Goal: Transaction & Acquisition: Purchase product/service

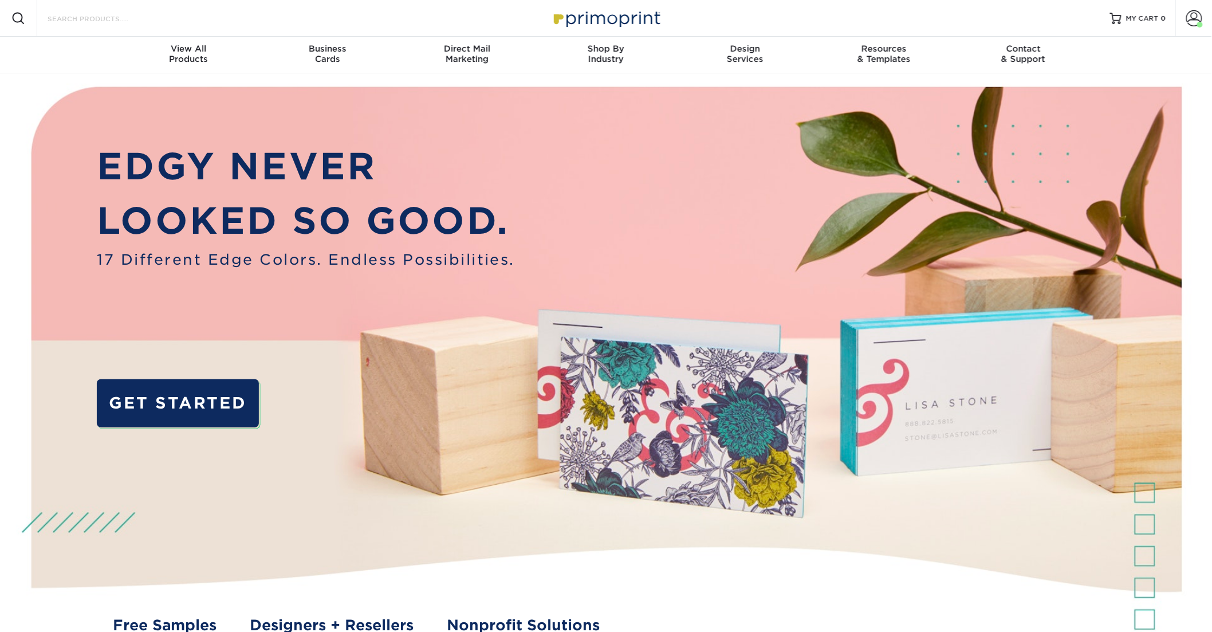
click at [121, 20] on input "Search Products" at bounding box center [102, 18] width 112 height 14
click at [100, 20] on input "Search Products" at bounding box center [102, 18] width 112 height 14
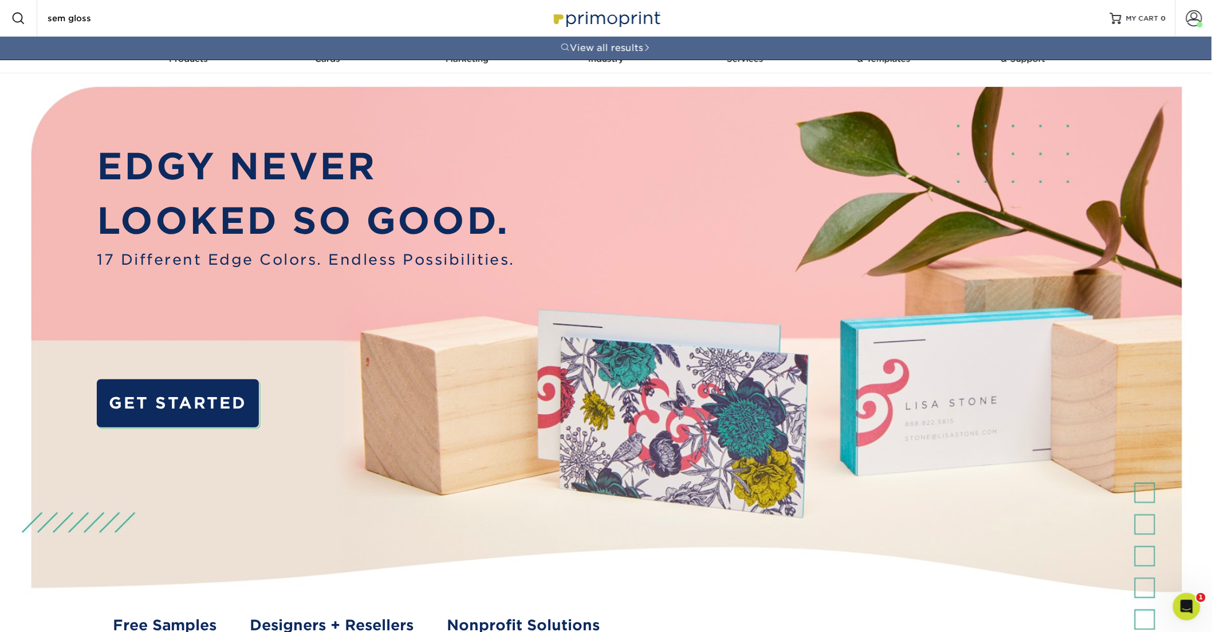
type input "sem"
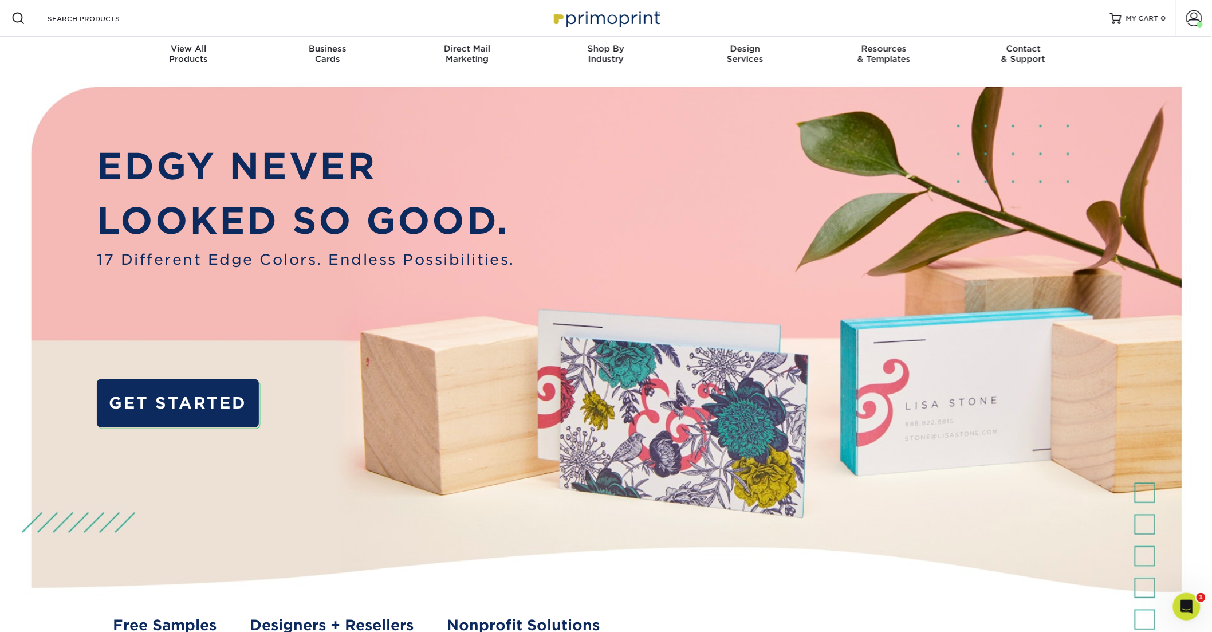
click at [112, 10] on div "Search Products" at bounding box center [97, 18] width 121 height 37
drag, startPoint x: 107, startPoint y: 16, endPoint x: 102, endPoint y: 19, distance: 6.2
click at [107, 16] on input "Search Products" at bounding box center [102, 18] width 112 height 14
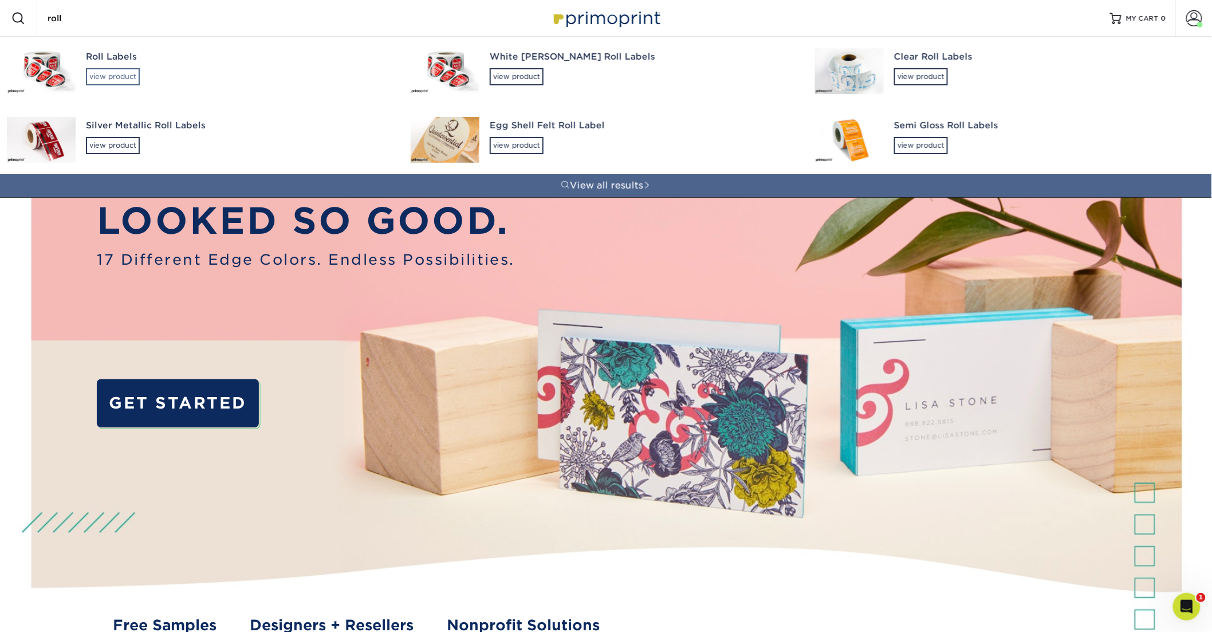
type input "roll"
click at [129, 75] on div "view product" at bounding box center [113, 76] width 54 height 17
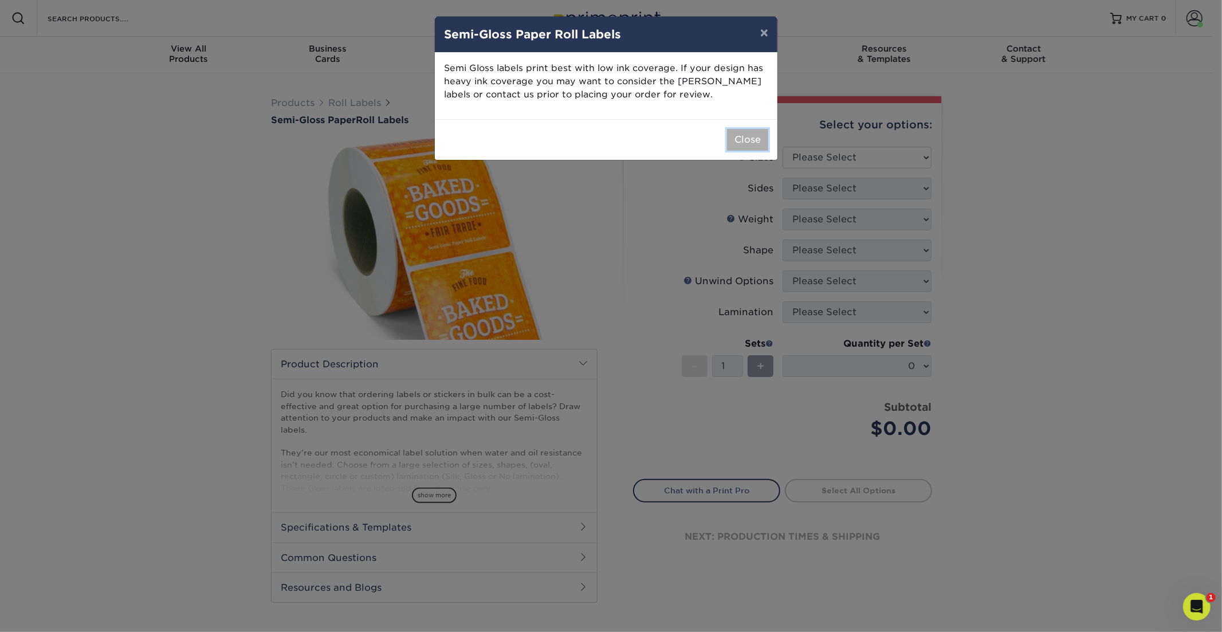
click at [748, 148] on button "Close" at bounding box center [747, 140] width 41 height 22
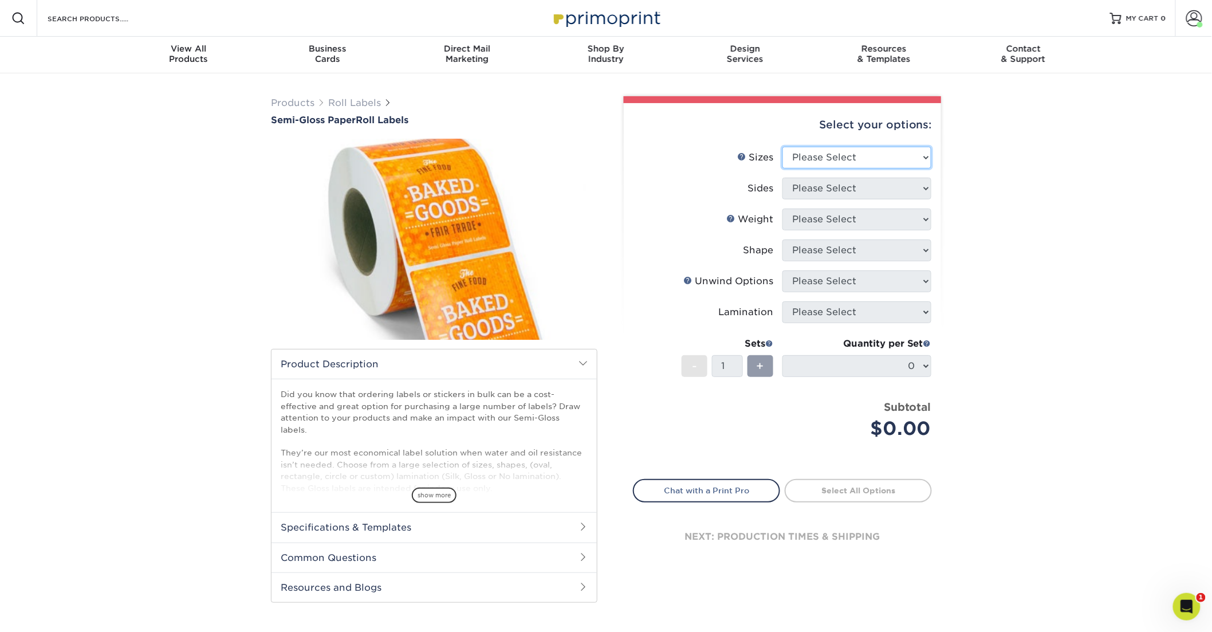
click at [897, 155] on select "Please Select 1" x 1" 1" x 2" 1" x 2.5" 1" x 3" 1.5" x 1.5" 1.5" x 2.5" 1.5" x …" at bounding box center [857, 158] width 149 height 22
select select "3.00x4.00"
click at [783, 147] on select "Please Select 1" x 1" 1" x 2" 1" x 2.5" 1" x 3" 1.5" x 1.5" 1.5" x 2.5" 1.5" x …" at bounding box center [857, 158] width 149 height 22
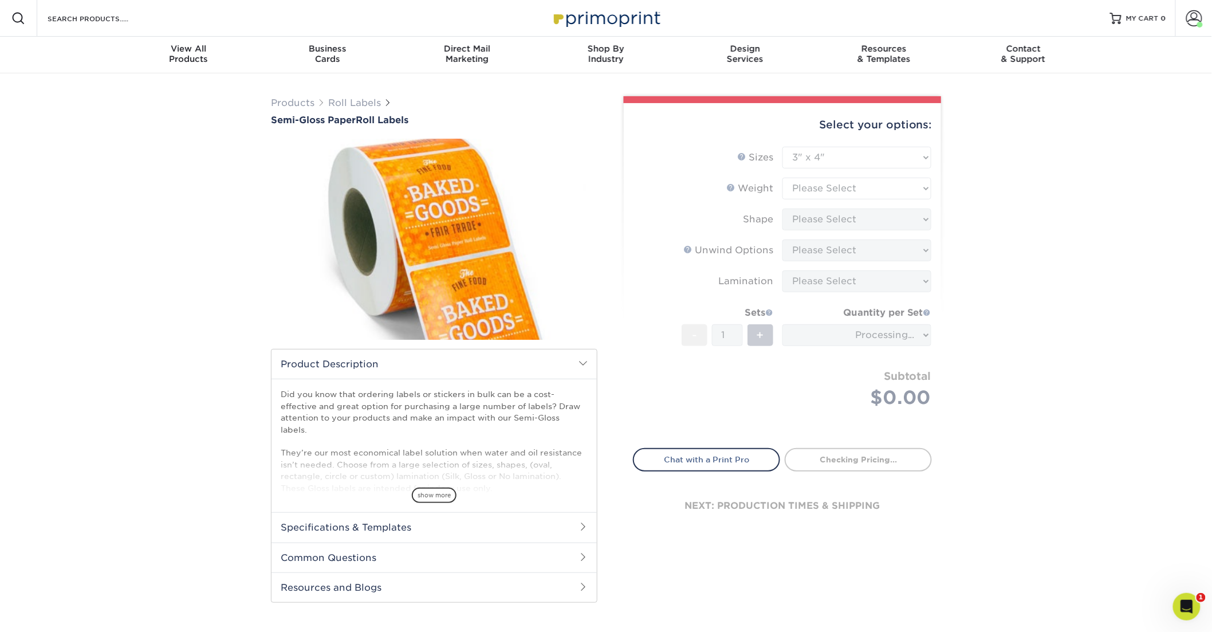
type input "ba919787-c446-4cea-8371-eace73fca2ab"
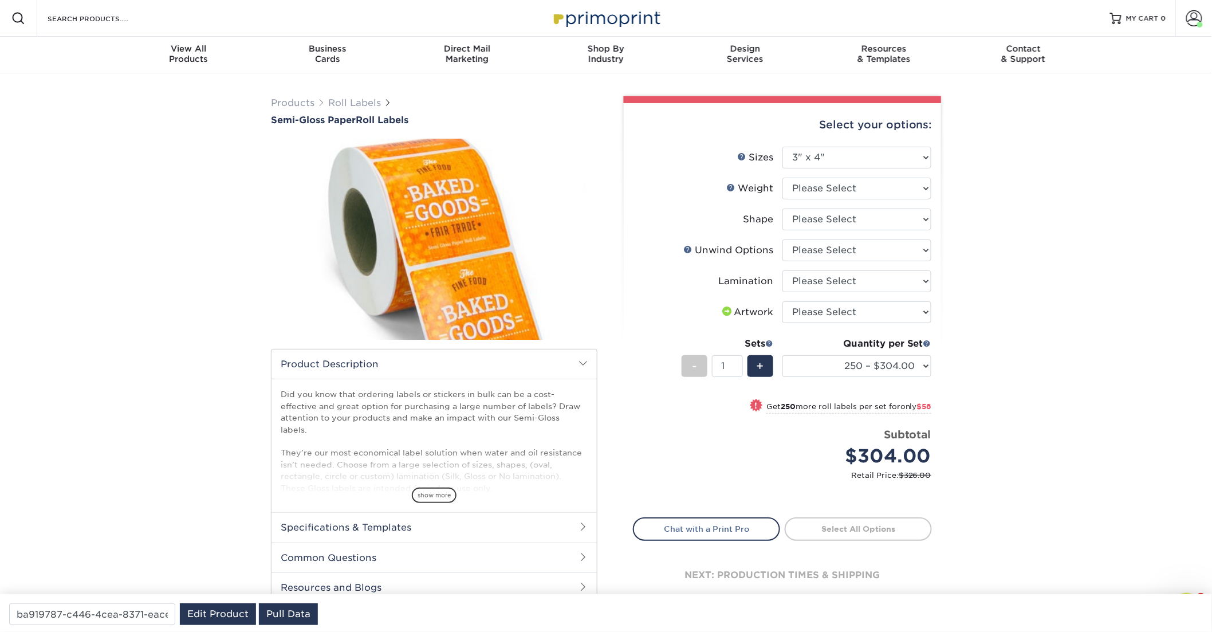
click at [835, 198] on li "Weight Help Weight Please Select SG" at bounding box center [783, 193] width 298 height 31
select select "SG"
click at [783, 178] on select "Please Select SG" at bounding box center [857, 189] width 149 height 22
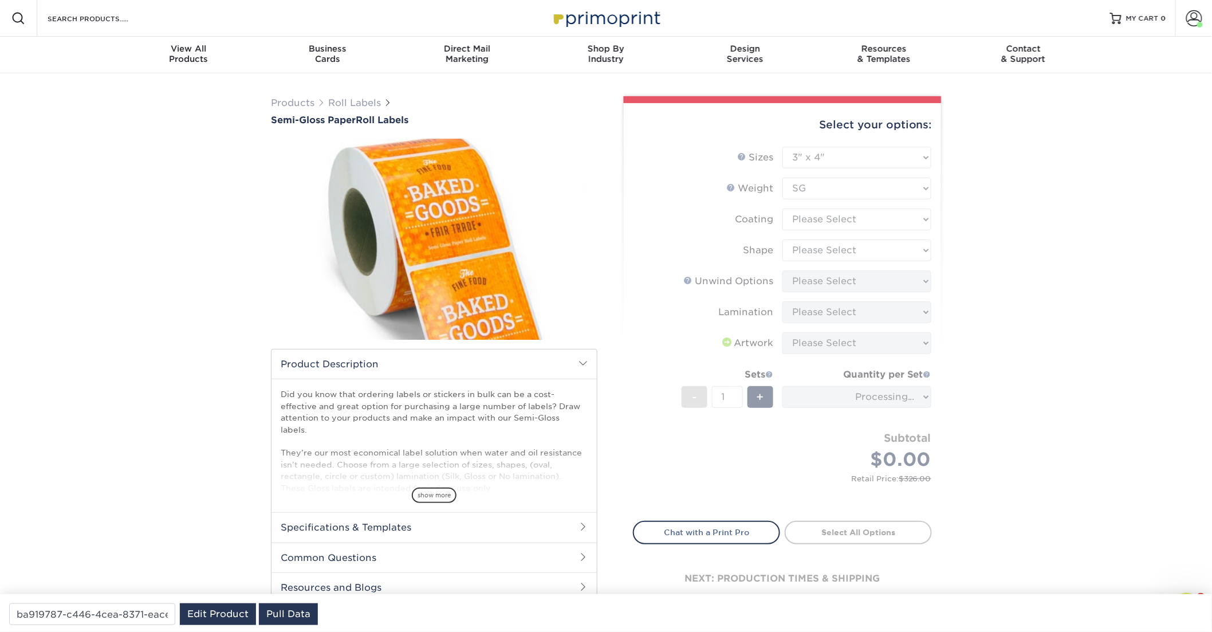
click at [822, 222] on form "Sizes Help Sizes Please Select 1" x 1" 1" x 2" 1" x 2.5" 1" x 3" 1.5" x 1.5" 1.…" at bounding box center [782, 327] width 299 height 361
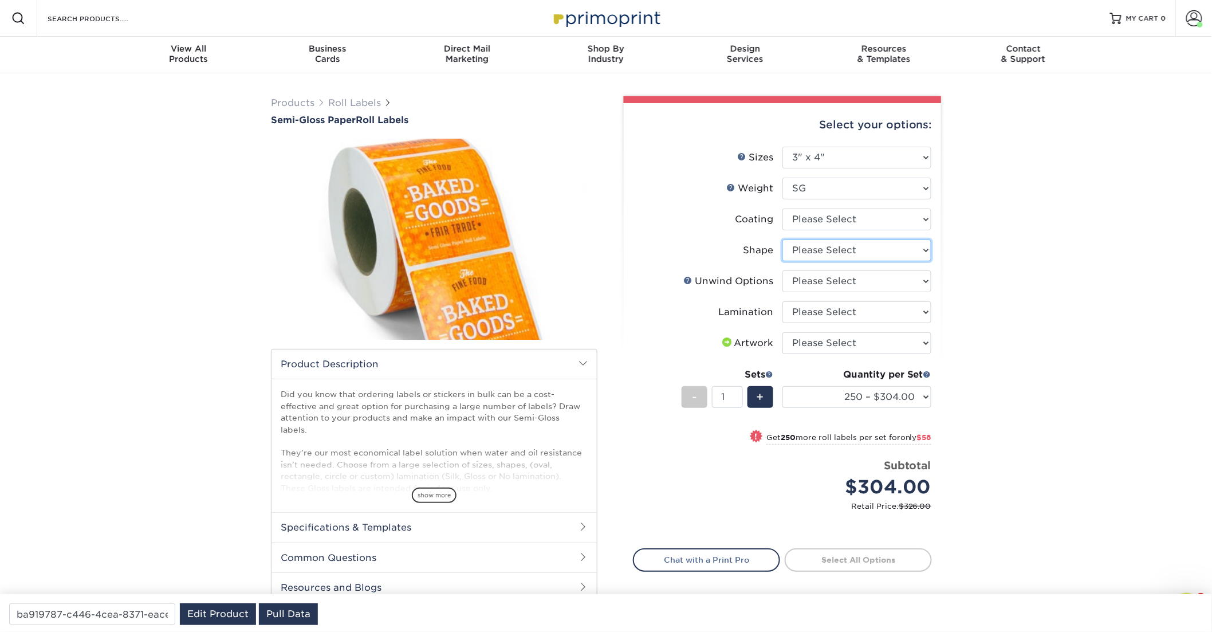
drag, startPoint x: 805, startPoint y: 239, endPoint x: 808, endPoint y: 224, distance: 15.7
click at [807, 231] on ul "Sizes Help Sizes Please Select 1" x 1" 1" x 2" 1" x 2.5" 1" x 3" 1.5" x 1.5" 1.…" at bounding box center [782, 336] width 299 height 379
click at [808, 223] on select at bounding box center [857, 220] width 149 height 22
select select "3e7618de-abca-4bda-9f97-8b9129e913d8"
click at [783, 209] on select at bounding box center [857, 220] width 149 height 22
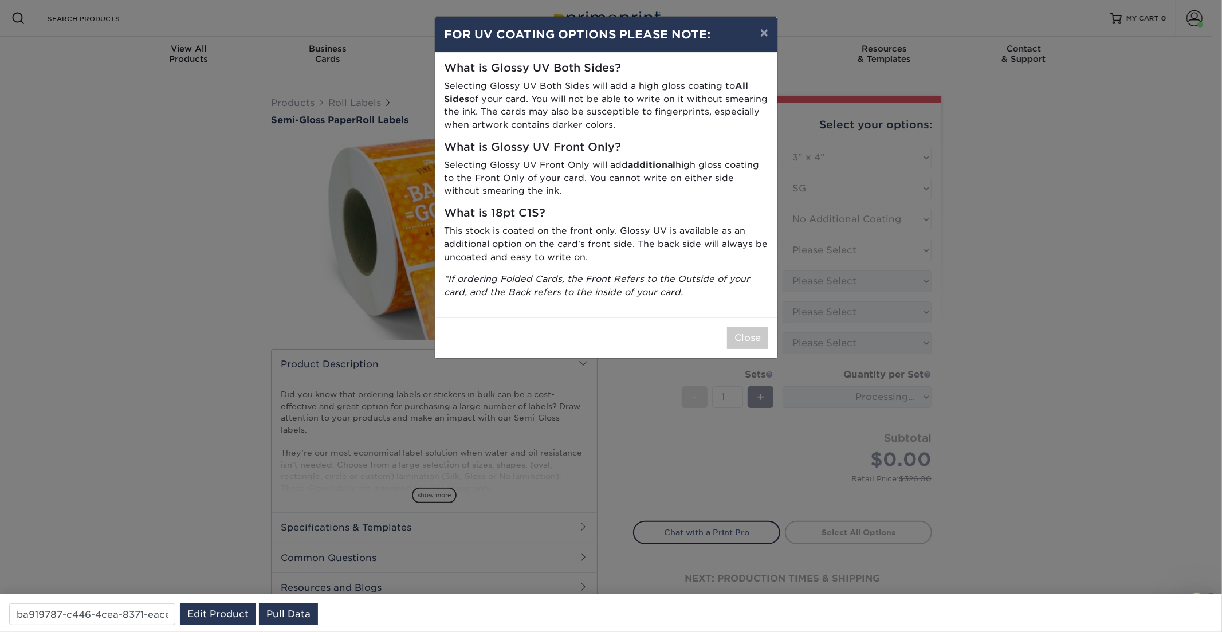
click at [821, 249] on div "× FOR UV COATING OPTIONS PLEASE NOTE: What is Glossy UV Both Sides? Selecting G…" at bounding box center [611, 316] width 1222 height 632
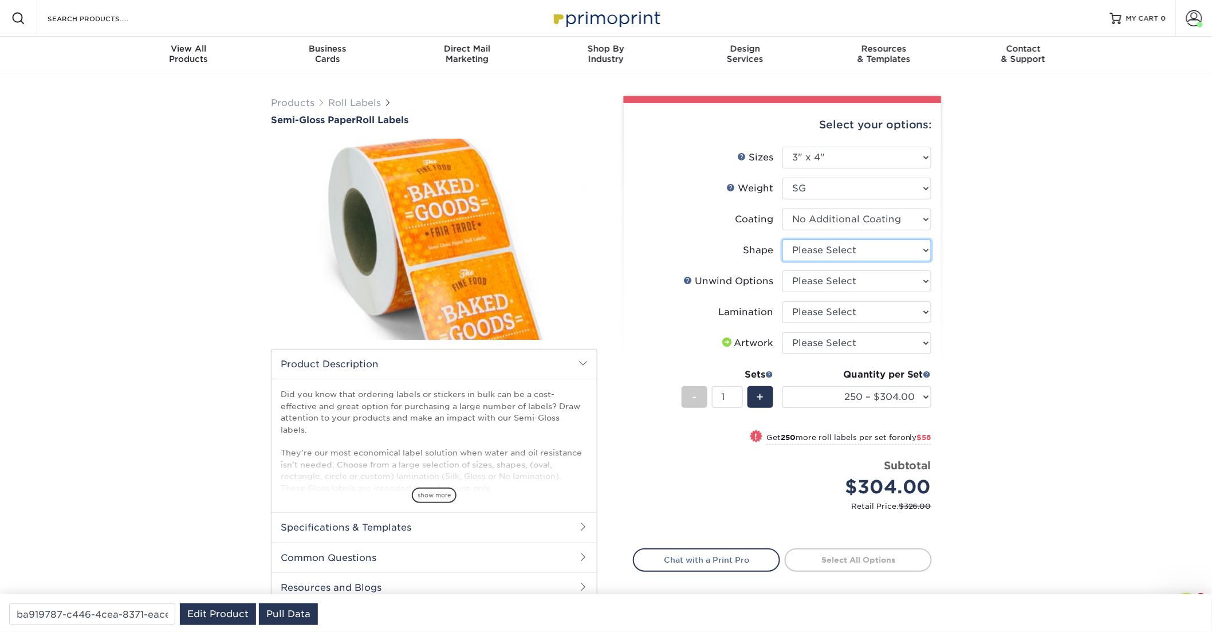
select select "ee567ae7-d0e9-47ca-830a-b172c097b44f"
click at [783, 239] on select "Please Select Oval Rectangle" at bounding box center [857, 250] width 149 height 22
select select "d16c2772-aac7-41d6-a124-047cd7375882"
click at [783, 270] on select "Please Select Not Important Off Top (Direction #1) Off Bottom (Direction #2) Of…" at bounding box center [857, 281] width 149 height 22
select select "e48b15b8-c421-4062-ae8c-205dfb2ea150"
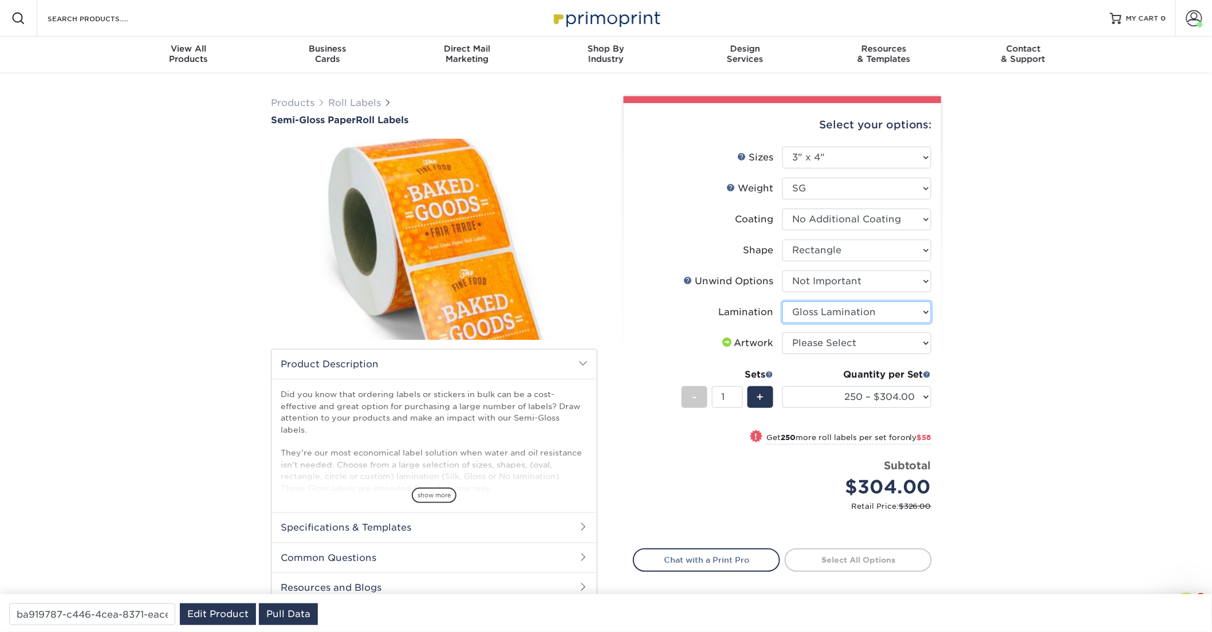
click at [783, 301] on select "Please Select Gloss Lamination No Lamination Silk" at bounding box center [857, 312] width 149 height 22
drag, startPoint x: 878, startPoint y: 400, endPoint x: 1085, endPoint y: 398, distance: 206.8
click at [1086, 398] on div "Products Roll Labels Semi-Gloss Paper Roll Labels Please note: /" at bounding box center [606, 377] width 1212 height 608
select select "upload"
click at [783, 332] on select "Please Select I will upload files I need a design - $50" at bounding box center [857, 343] width 149 height 22
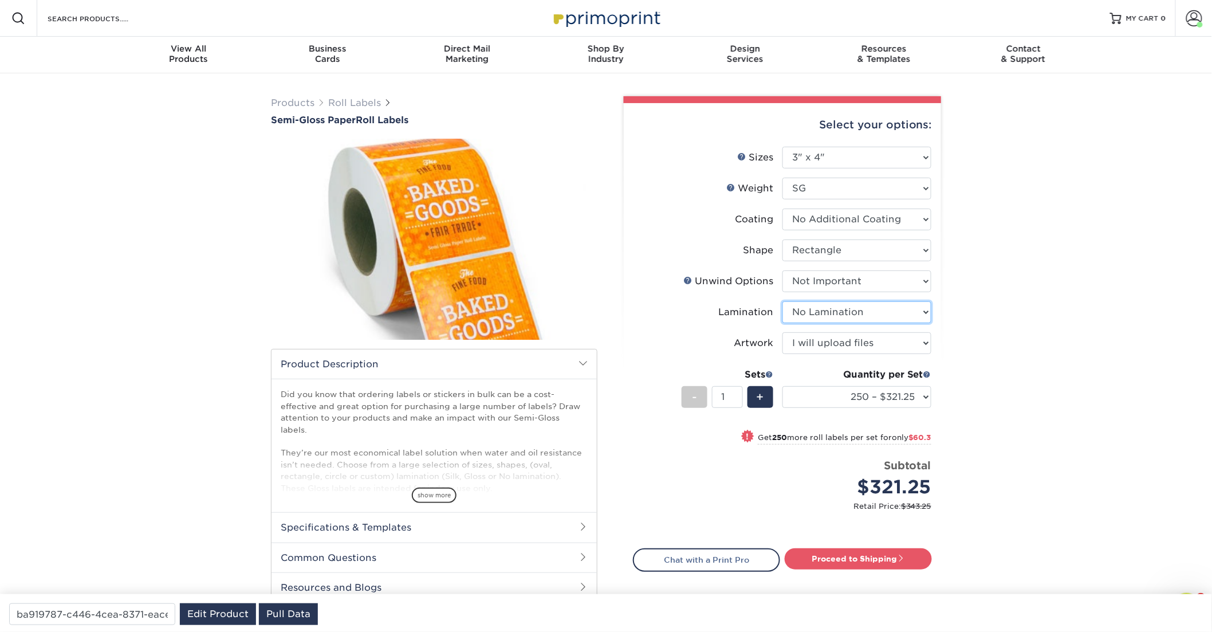
click at [783, 301] on select "Please Select Gloss Lamination No Lamination Silk" at bounding box center [857, 312] width 149 height 22
select select "e48b15b8-c421-4062-ae8c-205dfb2ea150"
click at [783, 301] on select "Please Select Gloss Lamination No Lamination Silk" at bounding box center [857, 312] width 149 height 22
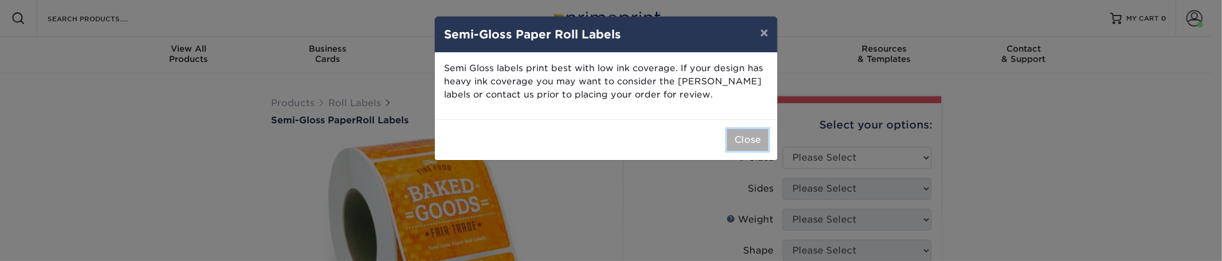
click at [737, 139] on button "Close" at bounding box center [747, 140] width 41 height 22
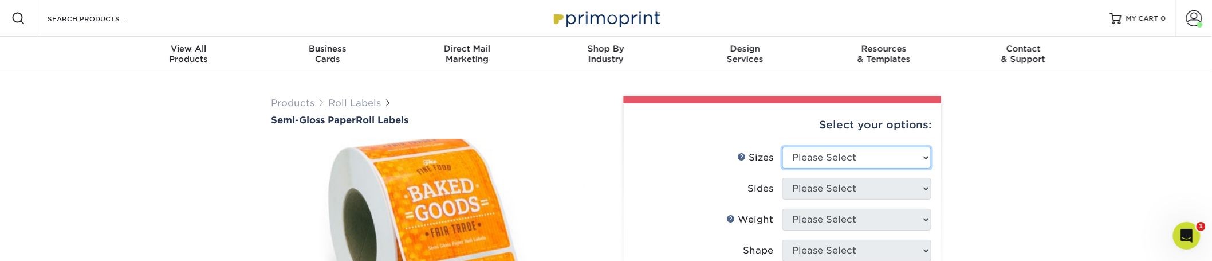
select select "3.00x4.00"
click at [783, 147] on select "Please Select 1" x 1" 1" x 2" 1" x 2.5" 1" x 3" 1.5" x 1.5" 1.5" x 2.5" 1.5" x …" at bounding box center [857, 158] width 149 height 22
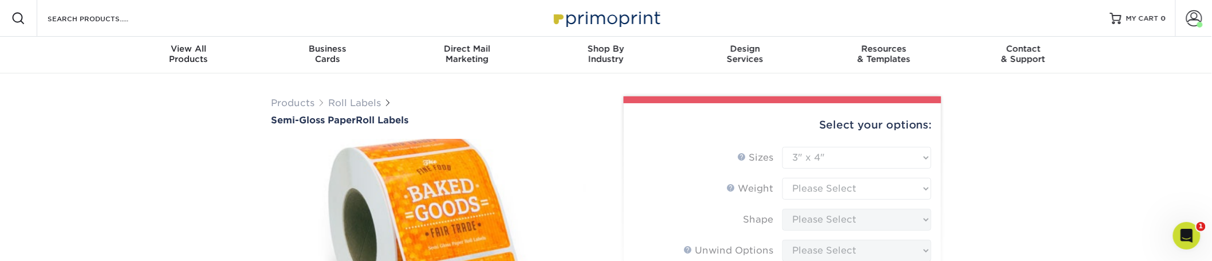
type input "ba919787-c446-4cea-8371-eace73fca2ab"
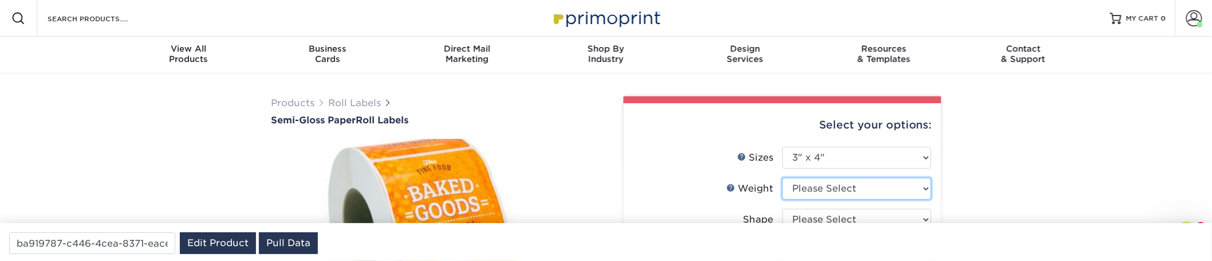
select select "SG"
click at [783, 166] on select "Please Select SG" at bounding box center [857, 189] width 149 height 22
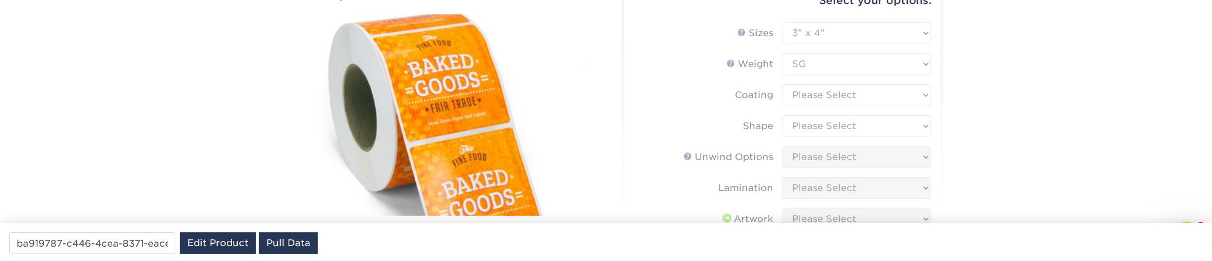
scroll to position [152, 0]
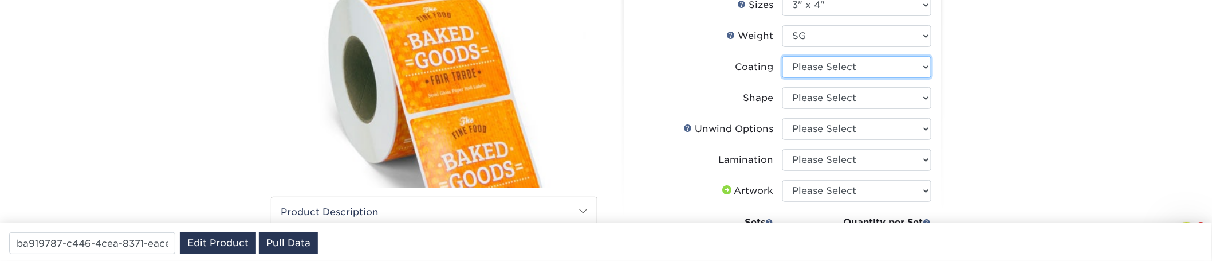
select select "3e7618de-abca-4bda-9f97-8b9129e913d8"
click at [783, 56] on select at bounding box center [857, 67] width 149 height 22
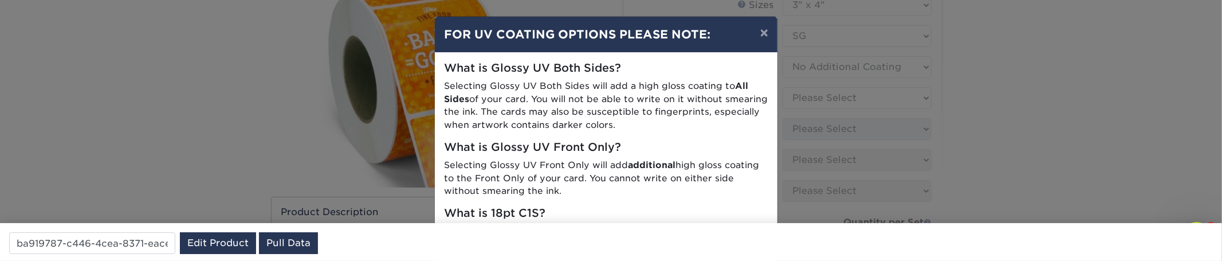
click at [820, 95] on div "× FOR UV COATING OPTIONS PLEASE NOTE: What is Glossy UV Both Sides? Selecting G…" at bounding box center [611, 130] width 1222 height 261
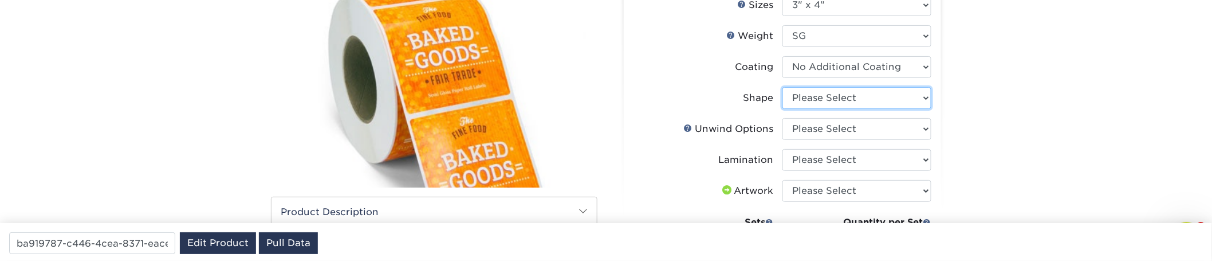
select select "ee567ae7-d0e9-47ca-830a-b172c097b44f"
click at [783, 87] on select "Please Select Oval Rectangle" at bounding box center [857, 98] width 149 height 22
click at [783, 118] on select "Please Select Not Important Off Top (Direction #1) Off Bottom (Direction #2) Of…" at bounding box center [857, 129] width 149 height 22
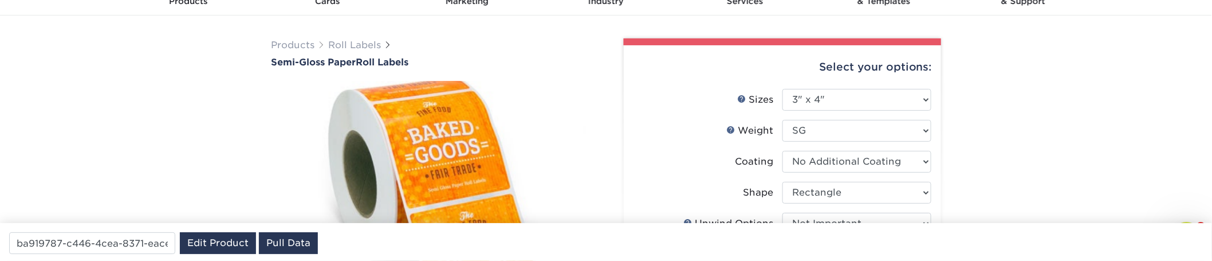
scroll to position [0, 0]
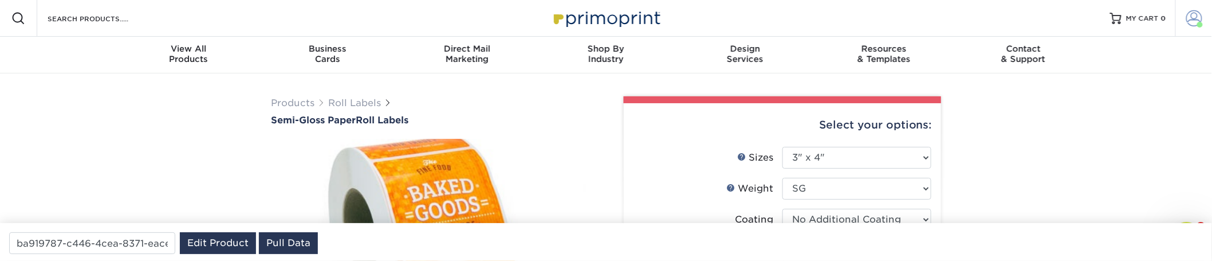
click at [1192, 20] on span at bounding box center [1194, 18] width 16 height 16
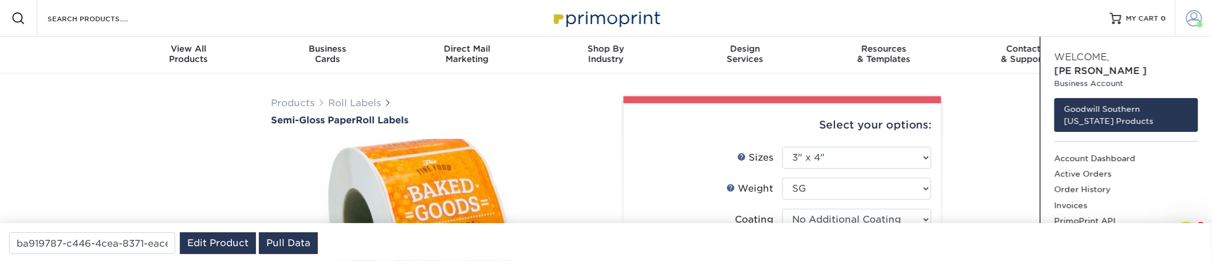
click at [1193, 18] on span at bounding box center [1194, 18] width 16 height 16
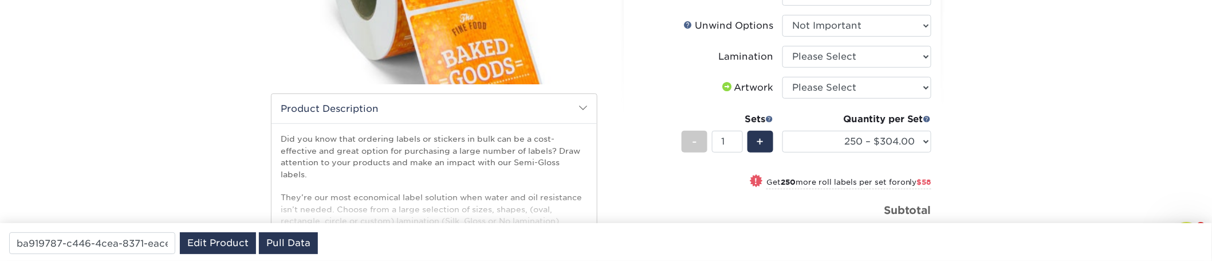
scroll to position [229, 0]
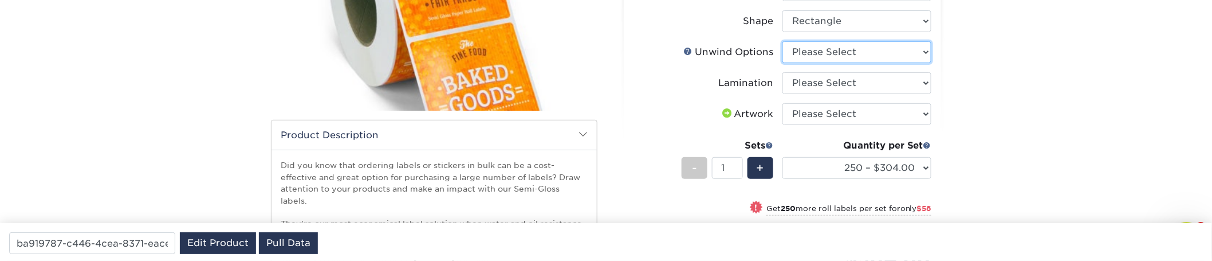
click at [783, 41] on select "Please Select Not Important Off Top (Direction #1) Off Bottom (Direction #2) Of…" at bounding box center [857, 52] width 149 height 22
drag, startPoint x: 856, startPoint y: 80, endPoint x: 851, endPoint y: 57, distance: 23.5
click at [851, 57] on ul "Sizes Help Sizes Please Select 1" x 1" 1" x 2" 1" x 2.5" 1" x 3" 1.5" x 1.5" 1.…" at bounding box center [782, 107] width 299 height 379
select select "d16c2772-aac7-41d6-a124-047cd7375882"
click at [783, 41] on select "Please Select Not Important Off Top (Direction #1) Off Bottom (Direction #2) Of…" at bounding box center [857, 52] width 149 height 22
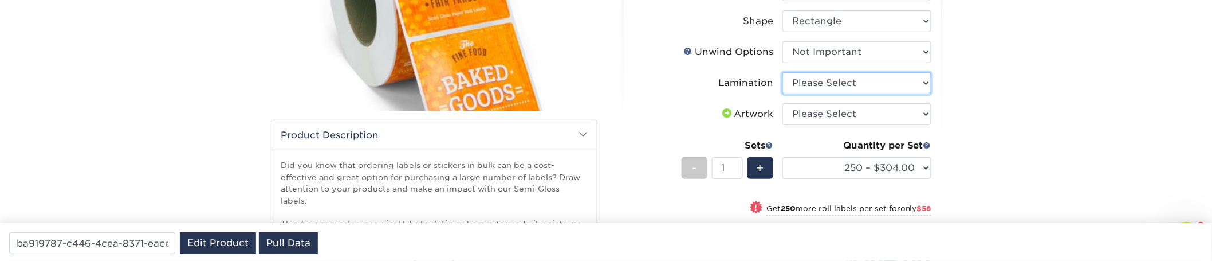
select select "e48b15b8-c421-4062-ae8c-205dfb2ea150"
click at [783, 72] on select "Please Select Gloss Lamination No Lamination Silk" at bounding box center [857, 83] width 149 height 22
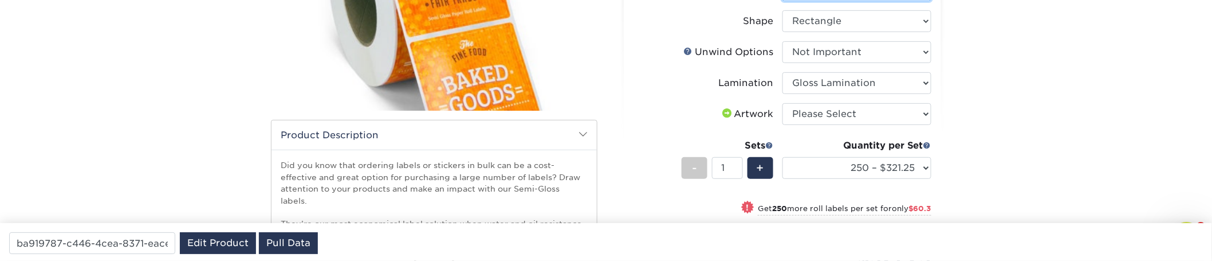
select select "-1"
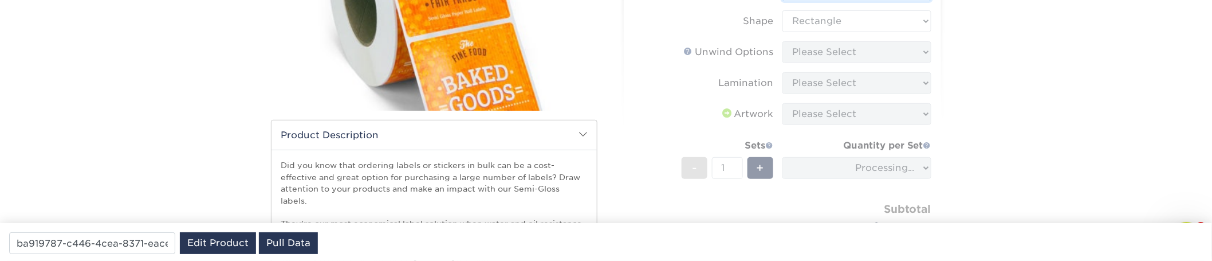
scroll to position [76, 0]
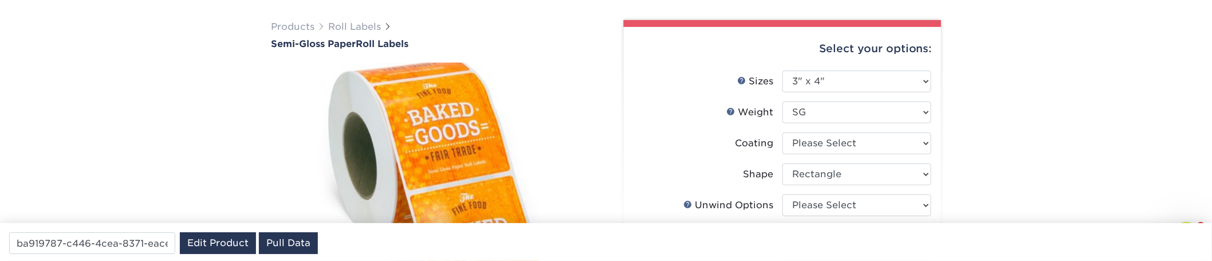
click at [846, 156] on li "Coating" at bounding box center [783, 147] width 298 height 31
select select "3e7618de-abca-4bda-9f97-8b9129e913d8"
click at [783, 132] on select at bounding box center [857, 143] width 149 height 22
select select
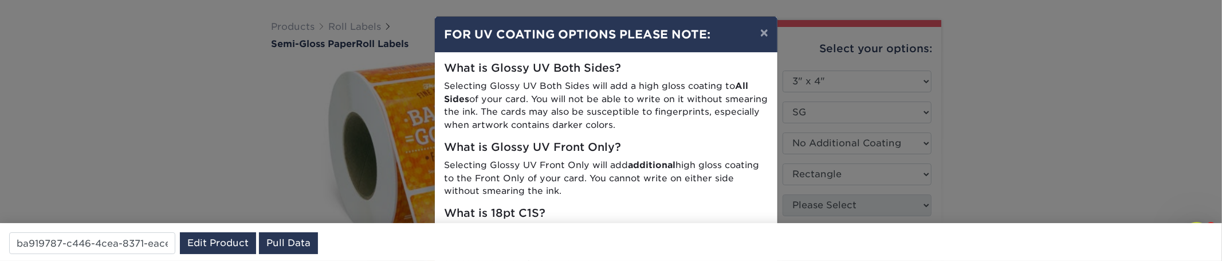
click at [821, 166] on div "× FOR UV COATING OPTIONS PLEASE NOTE: What is Glossy UV Both Sides? Selecting G…" at bounding box center [611, 130] width 1222 height 261
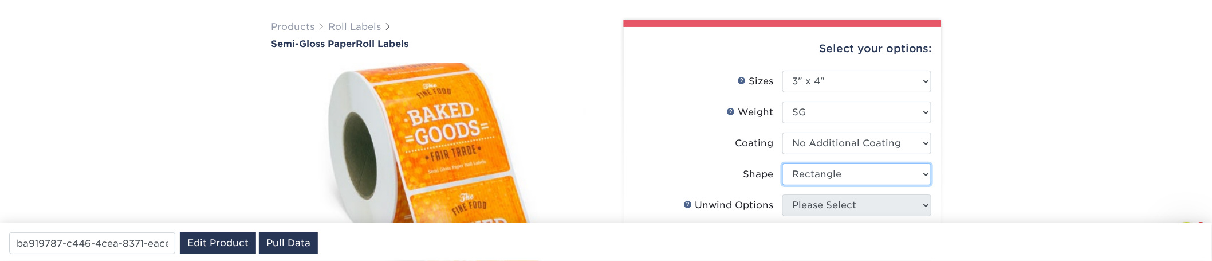
click at [783, 163] on select "Please Select Oval Rectangle" at bounding box center [857, 174] width 149 height 22
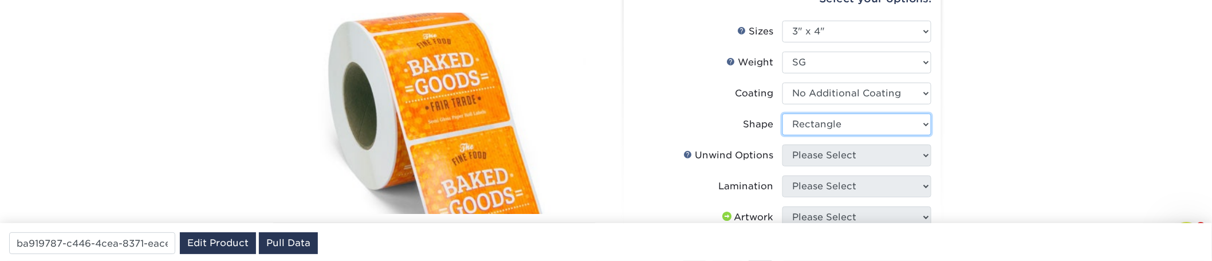
scroll to position [152, 0]
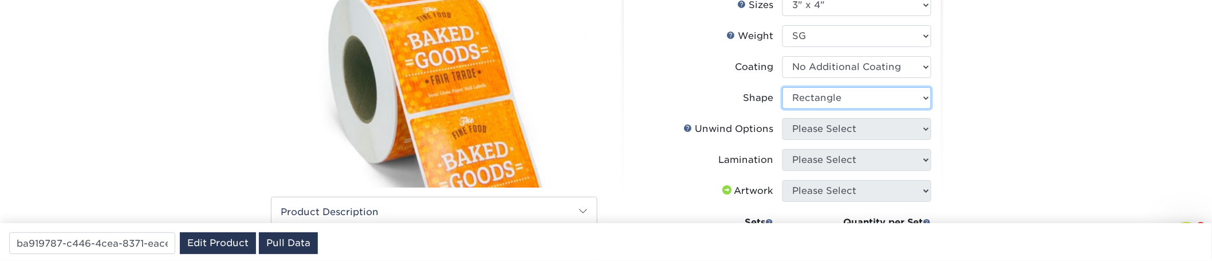
click at [841, 101] on select "Please Select Oval Rectangle" at bounding box center [857, 98] width 149 height 22
click at [828, 65] on select at bounding box center [857, 67] width 149 height 22
click at [783, 87] on select "Please Select Oval Rectangle" at bounding box center [857, 98] width 149 height 22
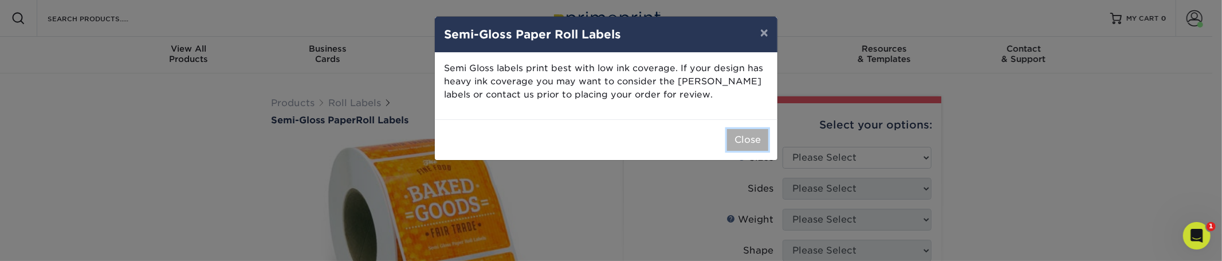
click at [757, 143] on button "Close" at bounding box center [747, 140] width 41 height 22
